Goal: Navigation & Orientation: Find specific page/section

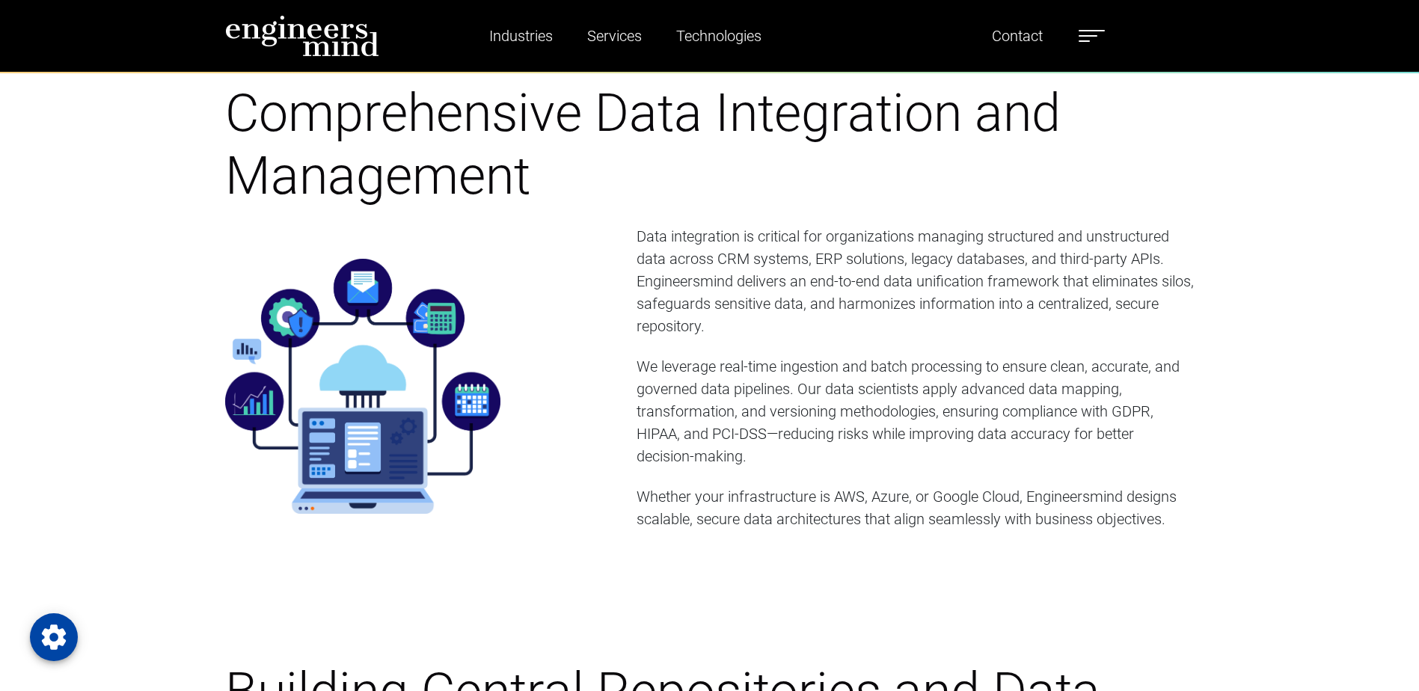
drag, startPoint x: 0, startPoint y: 0, endPoint x: 331, endPoint y: 34, distance: 332.3
click at [331, 34] on img at bounding box center [302, 36] width 154 height 42
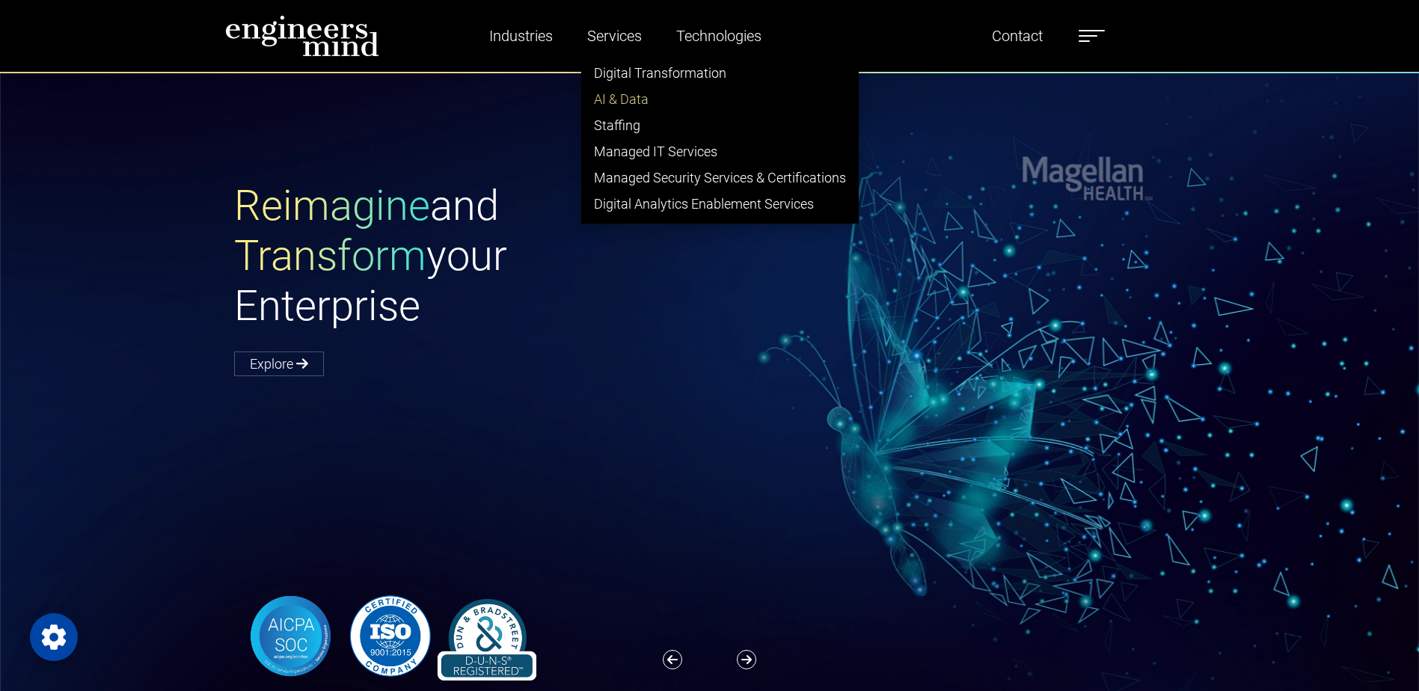
click at [616, 96] on link "AI & Data" at bounding box center [720, 99] width 276 height 26
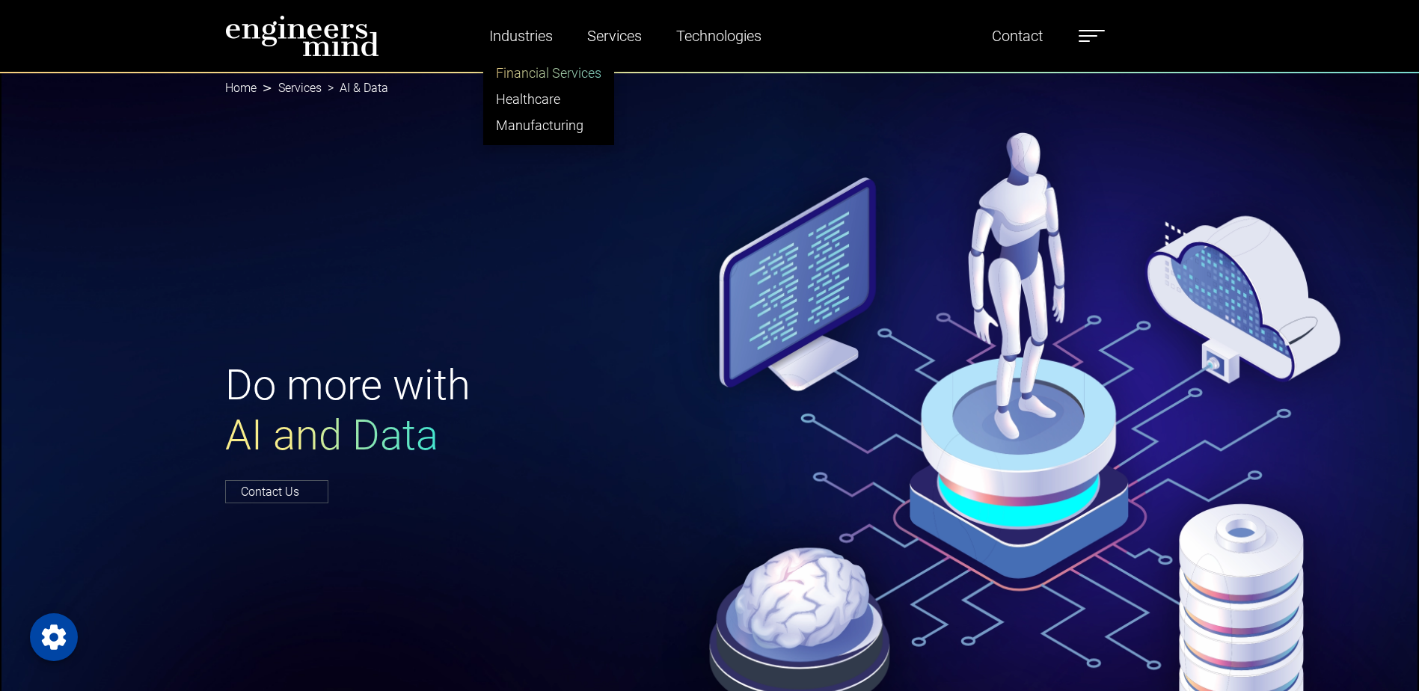
click at [528, 78] on link "Financial Services" at bounding box center [548, 73] width 129 height 26
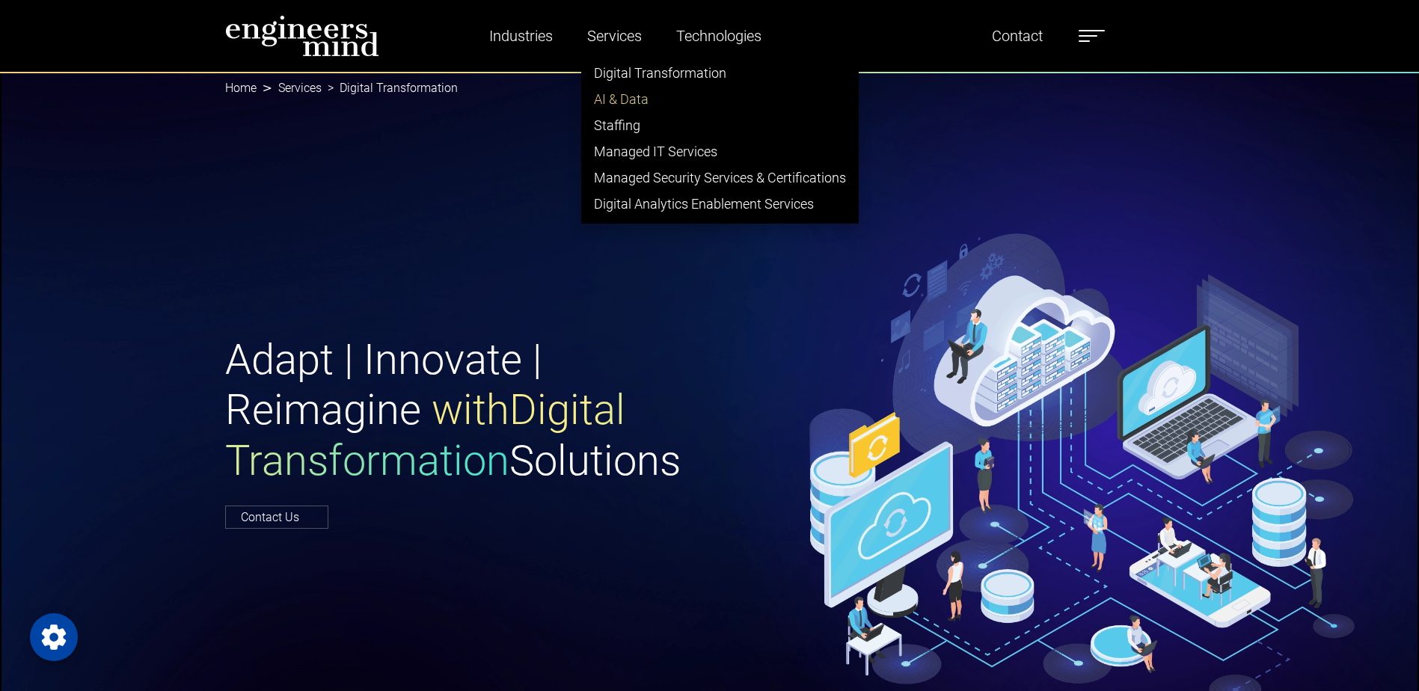
click at [616, 93] on link "AI & Data" at bounding box center [720, 99] width 276 height 26
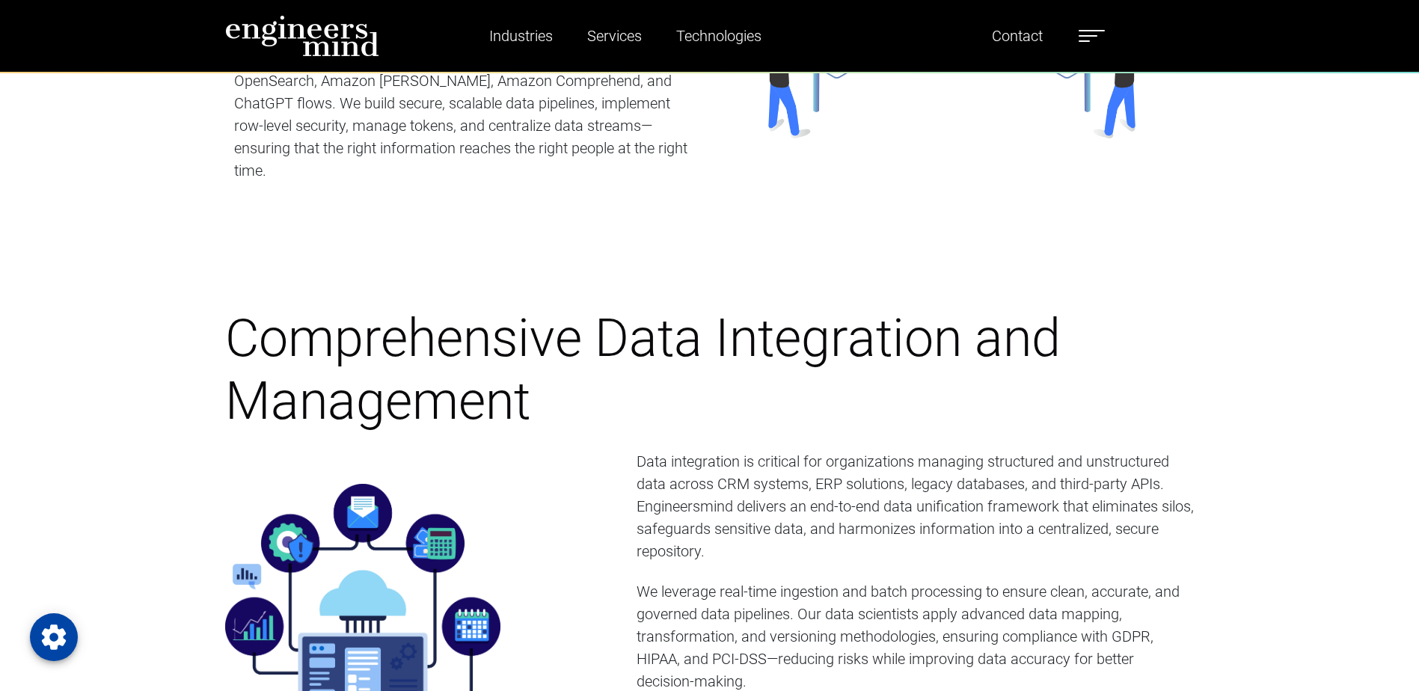
scroll to position [1122, 0]
